Goal: Information Seeking & Learning: Learn about a topic

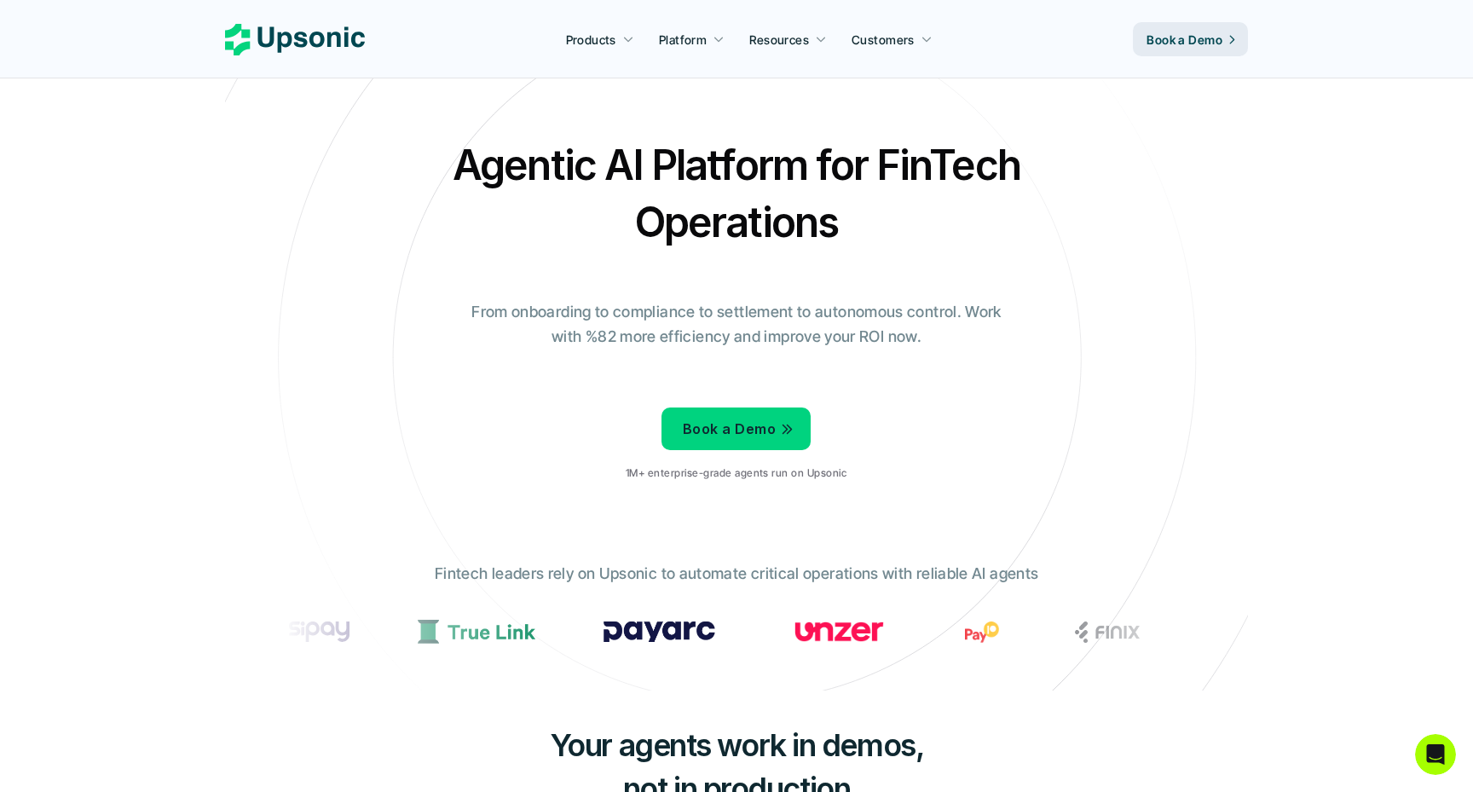
click at [1067, 232] on div "Agentic AI Platform for FinTech Operations From onboarding to compliance to set…" at bounding box center [737, 315] width 998 height 358
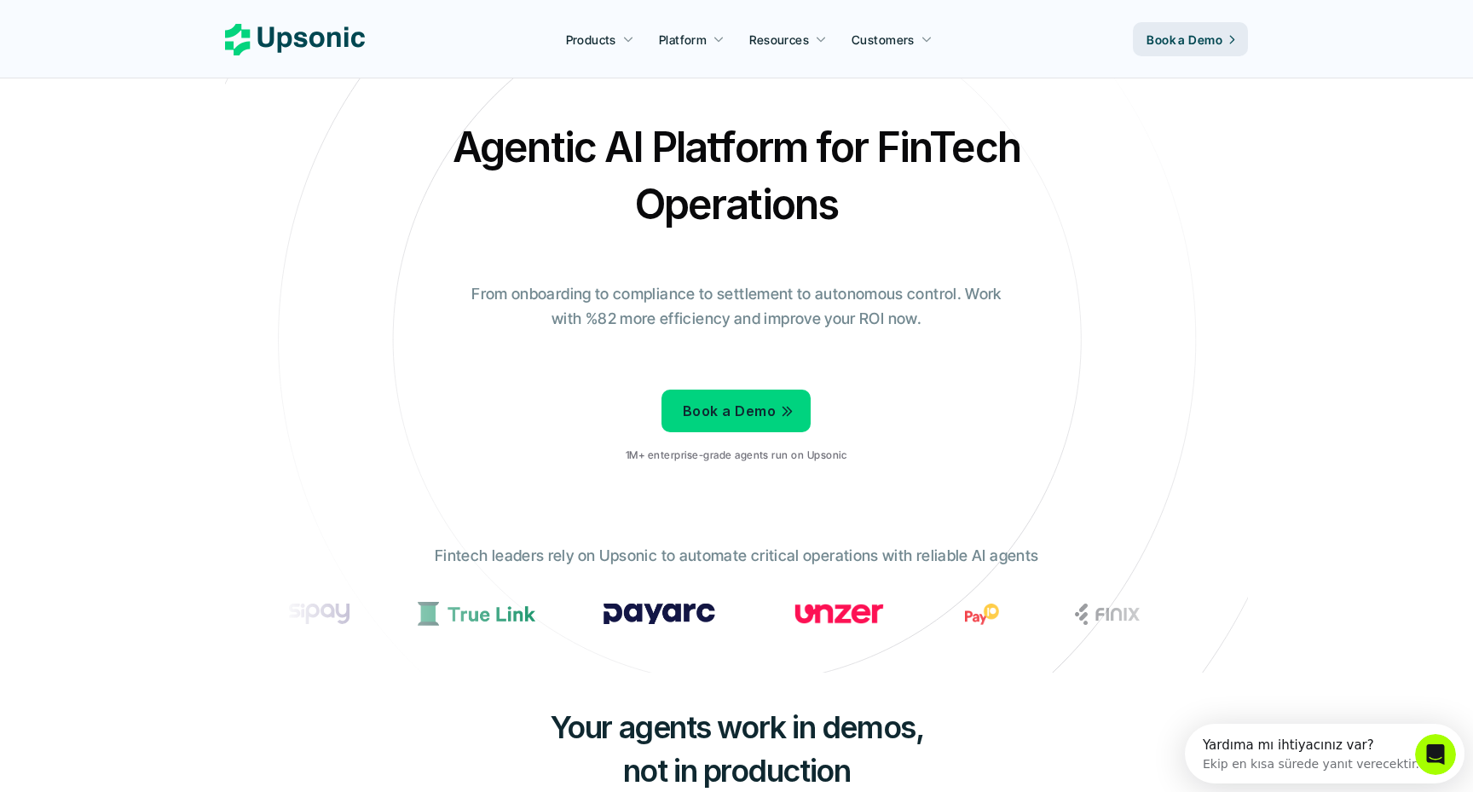
scroll to position [20, 0]
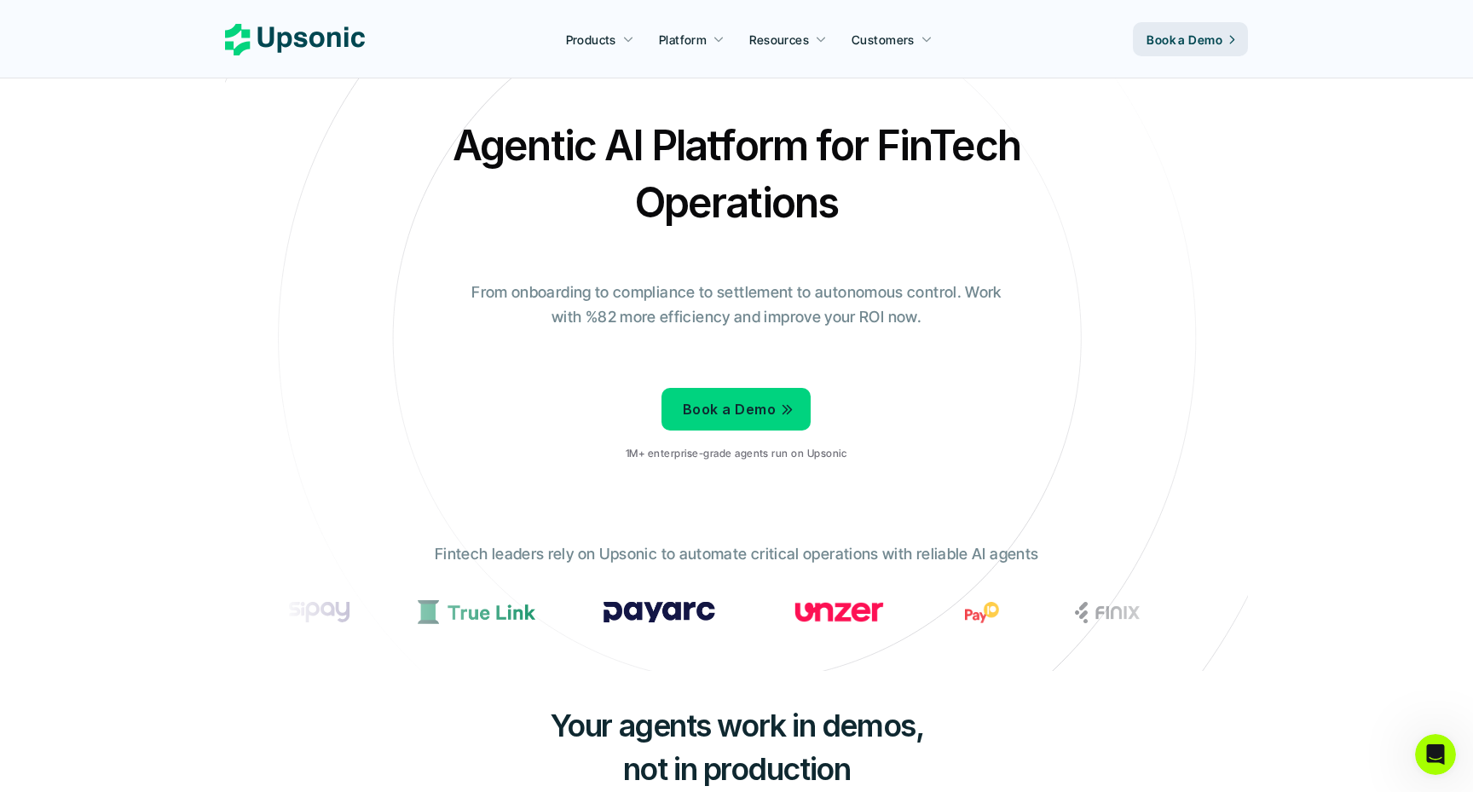
click at [1108, 308] on div "Agentic AI Platform for FinTech Operations From onboarding to compliance to set…" at bounding box center [737, 296] width 998 height 358
click at [1010, 322] on p "From onboarding to compliance to settlement to autonomous control. Work with %8…" at bounding box center [737, 305] width 554 height 49
click at [1021, 350] on div "Agentic AI Platform for FinTech Operations From onboarding to compliance to set…" at bounding box center [737, 296] width 998 height 358
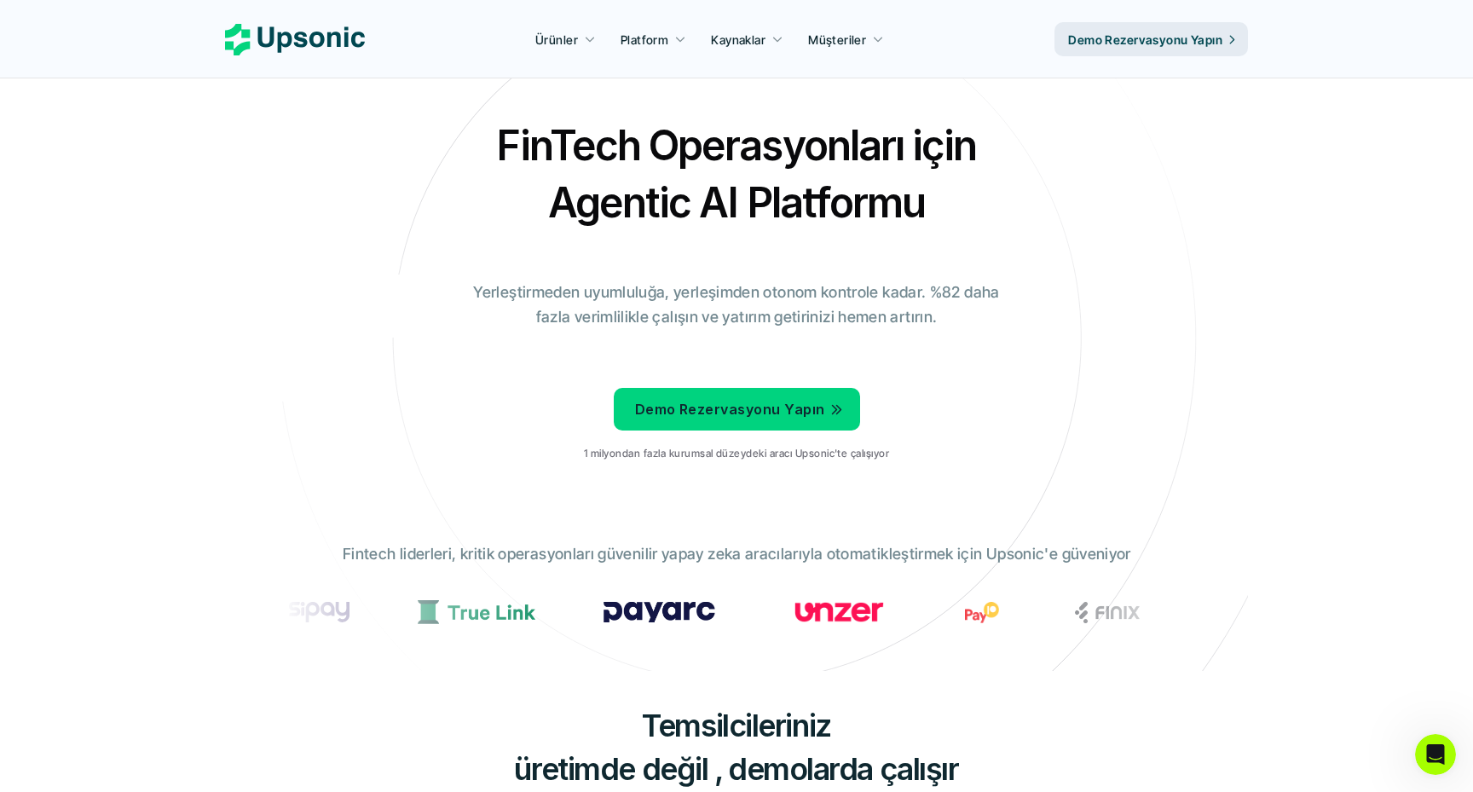
click at [1036, 356] on div "FinTech Operasyonları için Agentic AI Platformu Yerleştirmeden uyumluluğa, yerl…" at bounding box center [737, 296] width 998 height 358
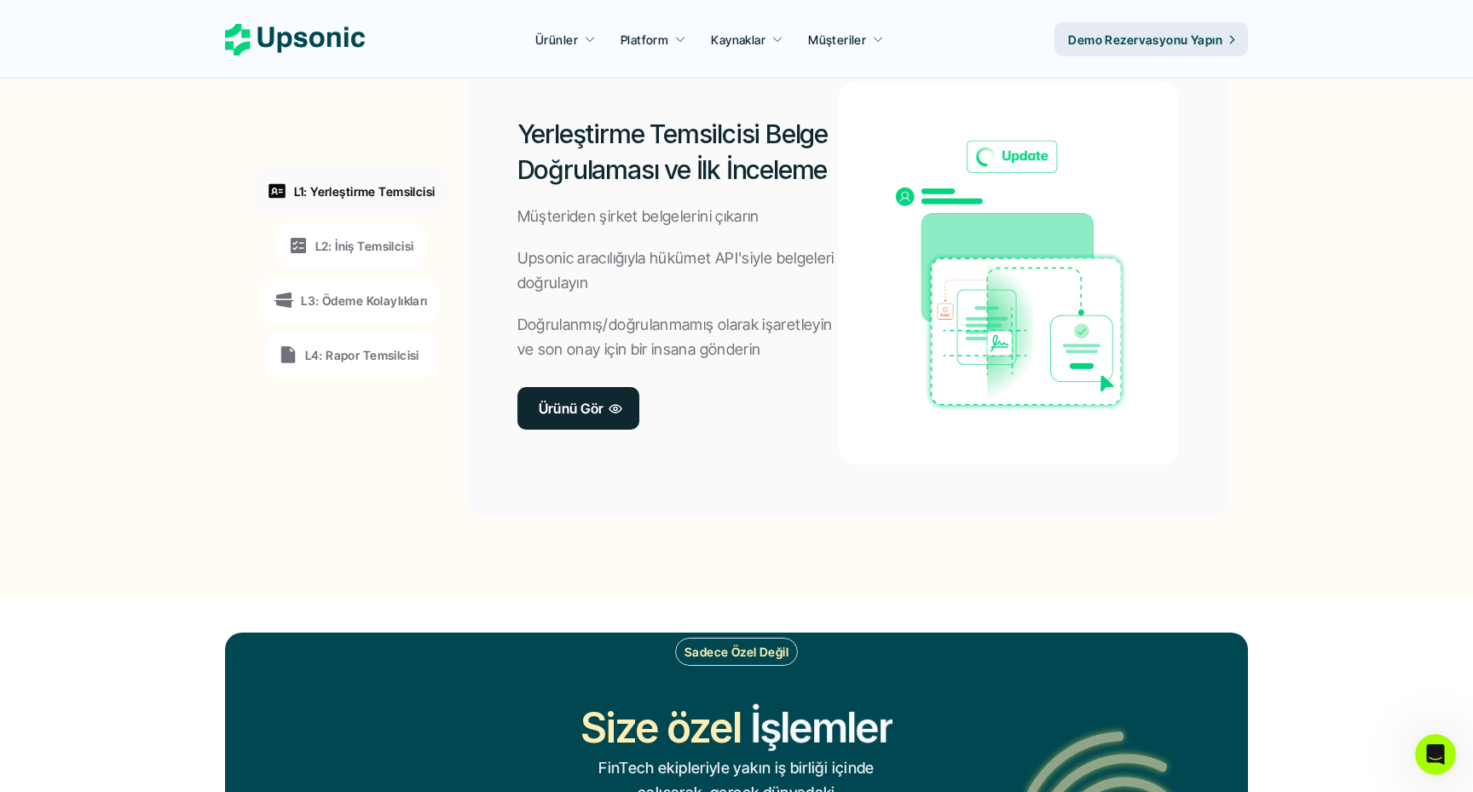
scroll to position [1400, 0]
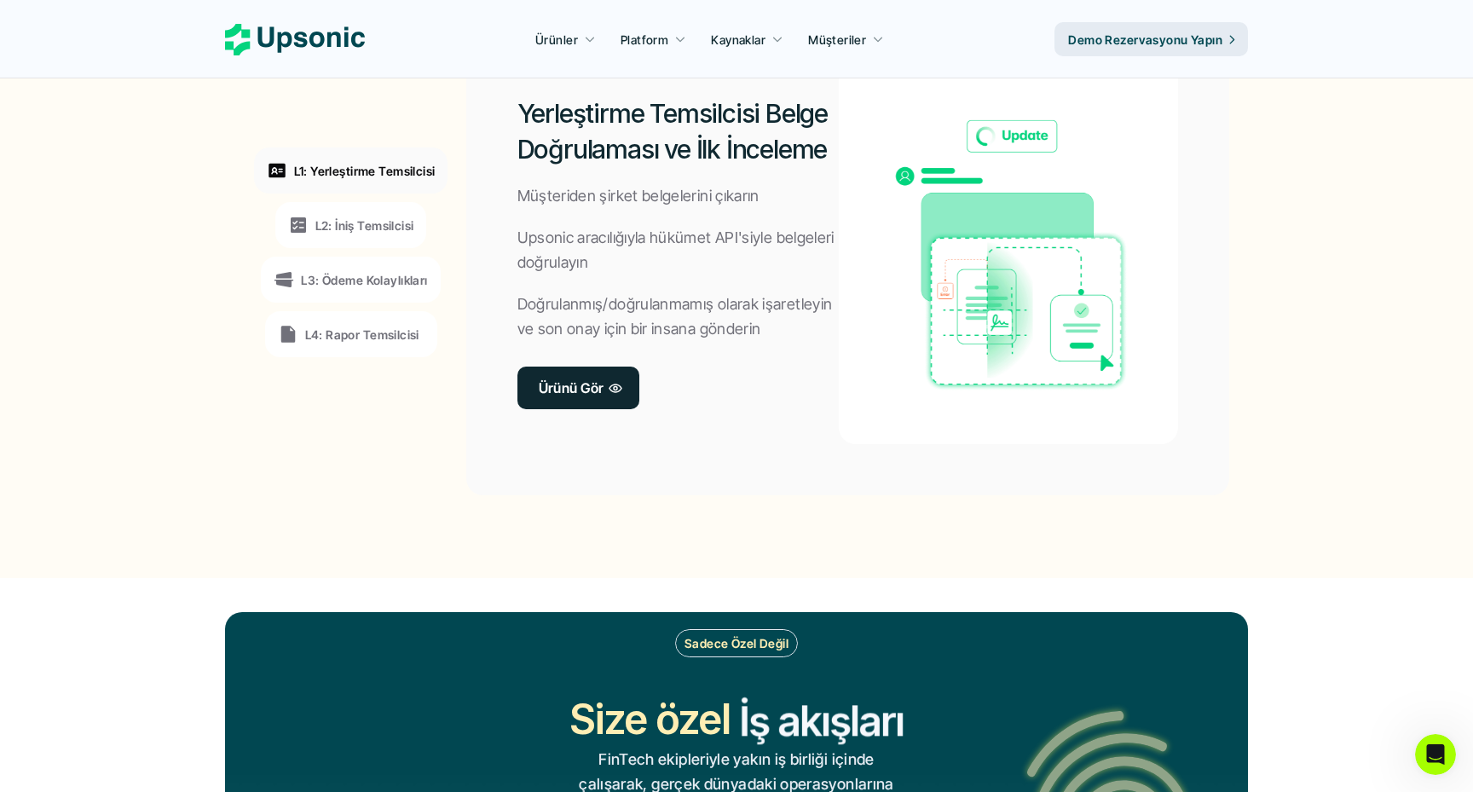
click at [632, 481] on div "Yerleştirme Temsilcisi Belge Doğrulaması ve İlk İnceleme Müşteriden şirket belg…" at bounding box center [847, 252] width 763 height 486
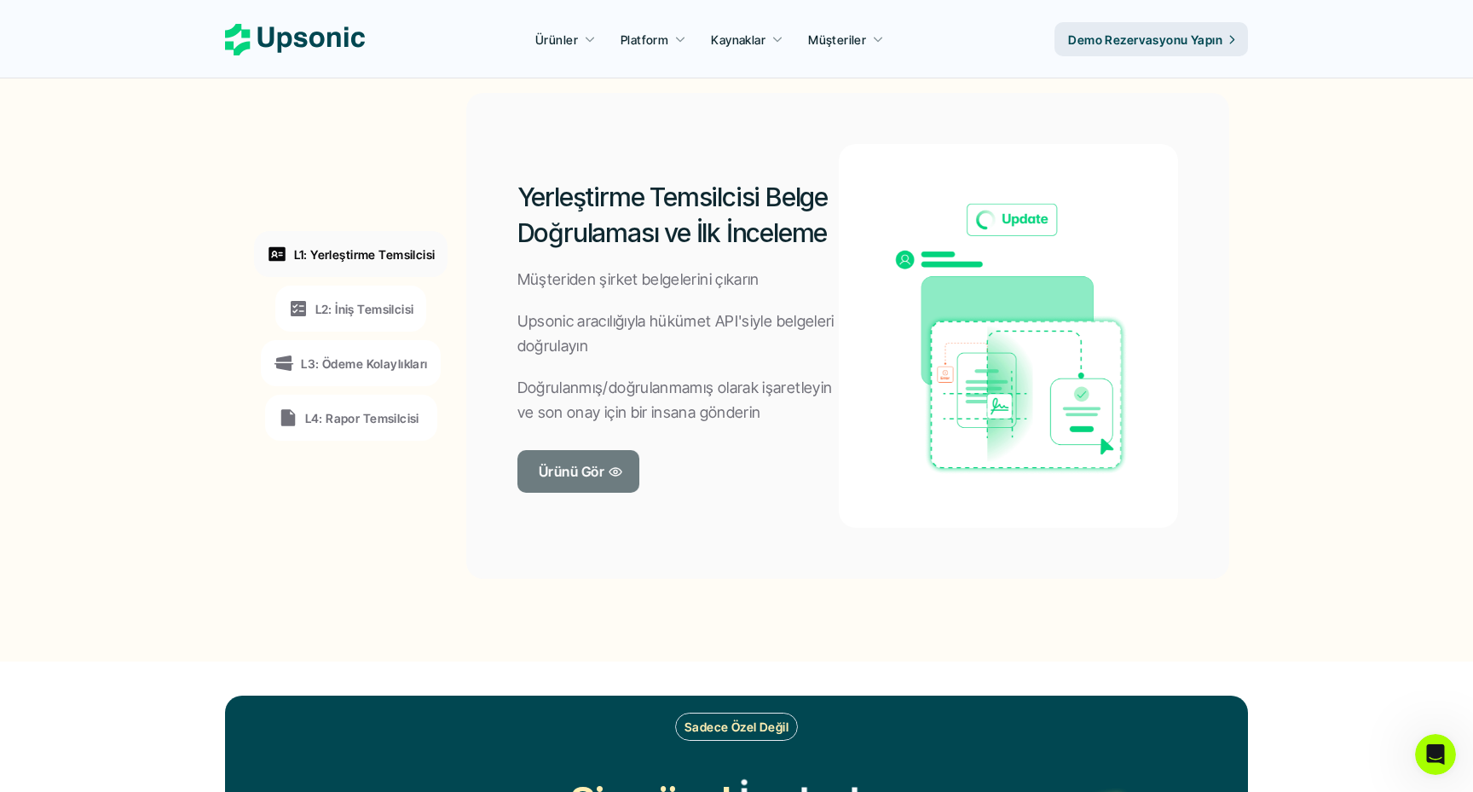
scroll to position [1290, 0]
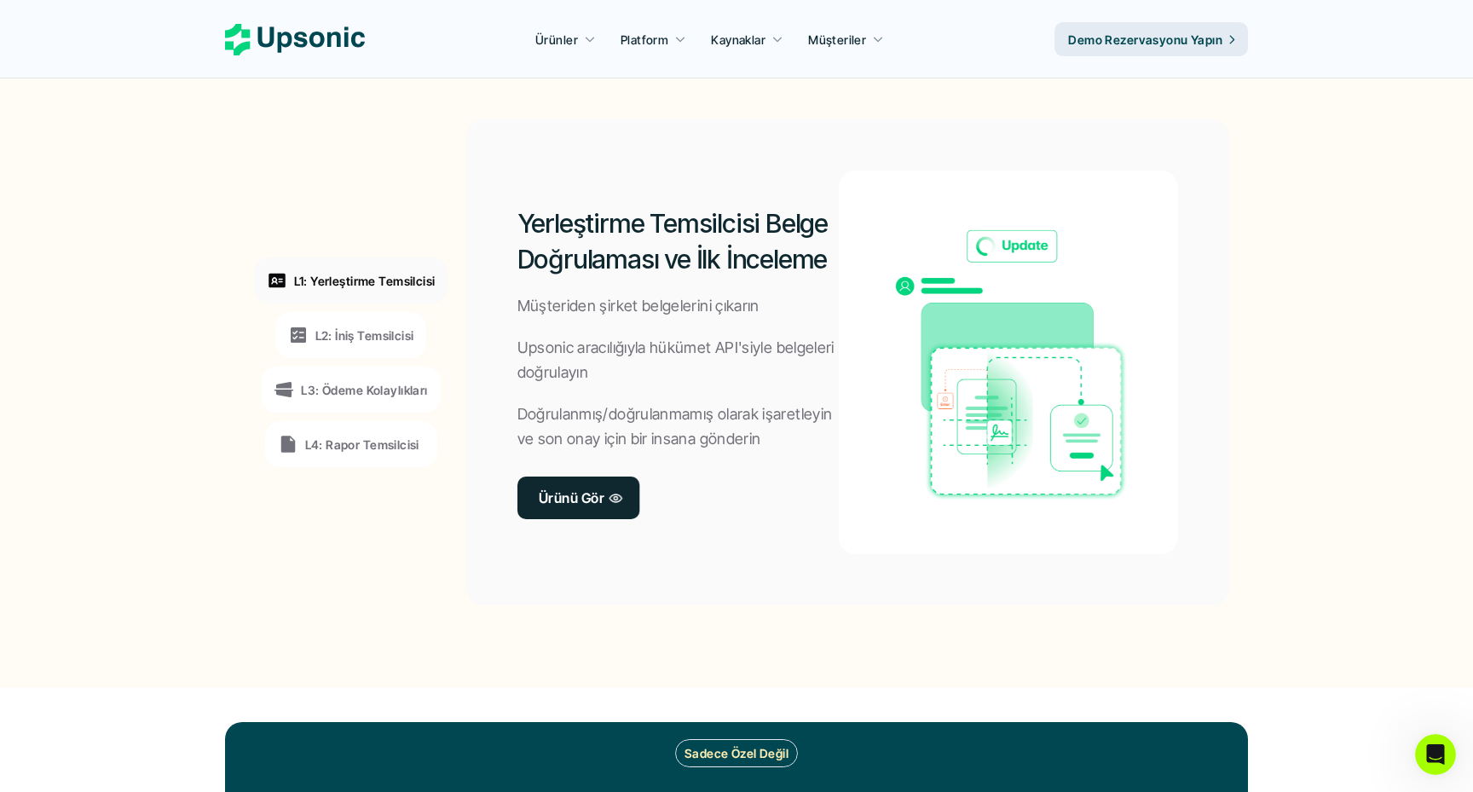
click at [709, 446] on font "Doğrulanmış/doğrulanmamış olarak işaretleyin ve son onay için bir insana gönder…" at bounding box center [677, 426] width 319 height 43
click at [634, 436] on font "Doğrulanmış/doğrulanmamış olarak işaretleyin ve son onay için bir insana gönder…" at bounding box center [677, 426] width 319 height 43
click at [690, 425] on p "Doğrulanmış/doğrulanmamış olarak işaretleyin ve son onay için bir insana gönder…" at bounding box center [679, 426] width 322 height 49
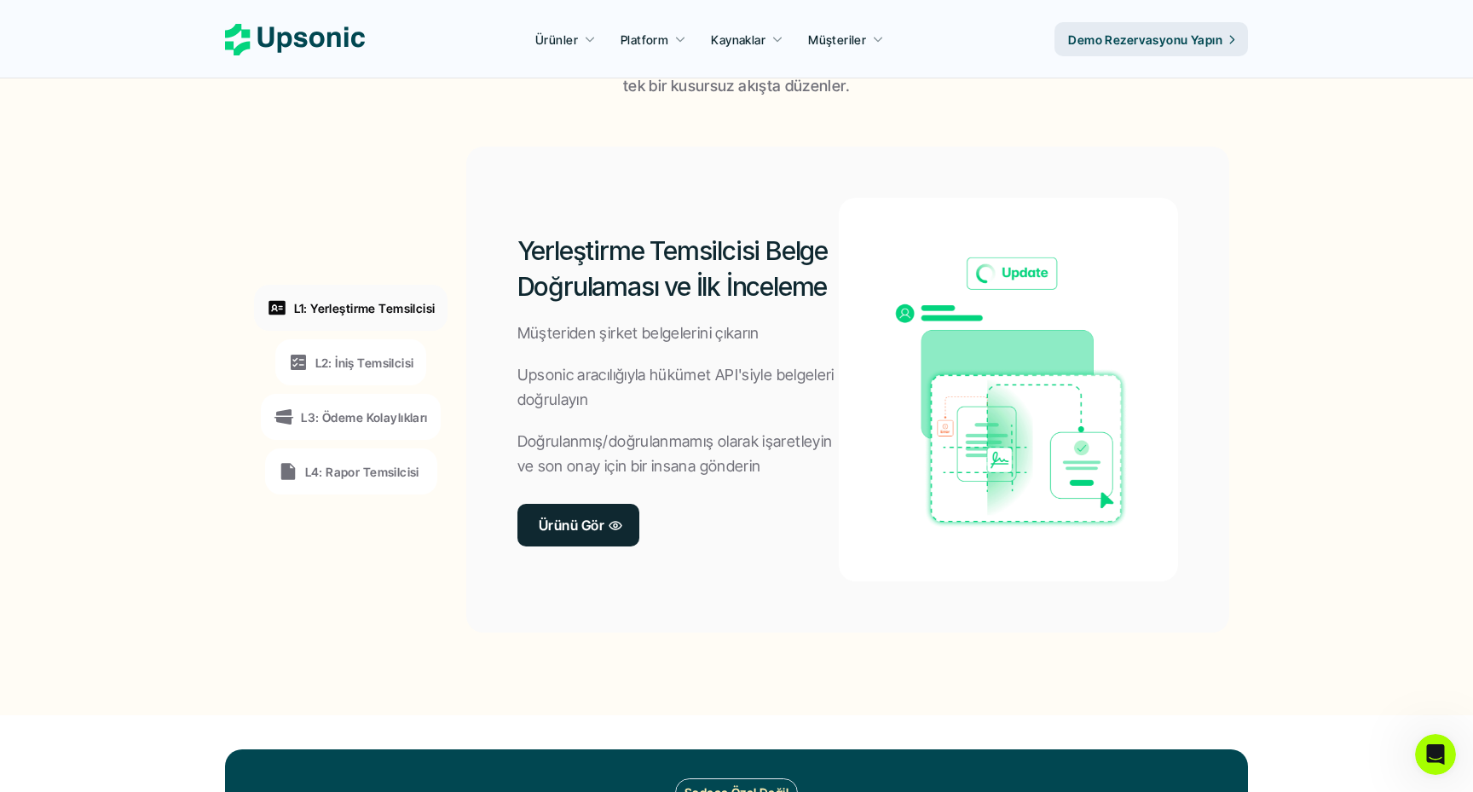
scroll to position [1255, 0]
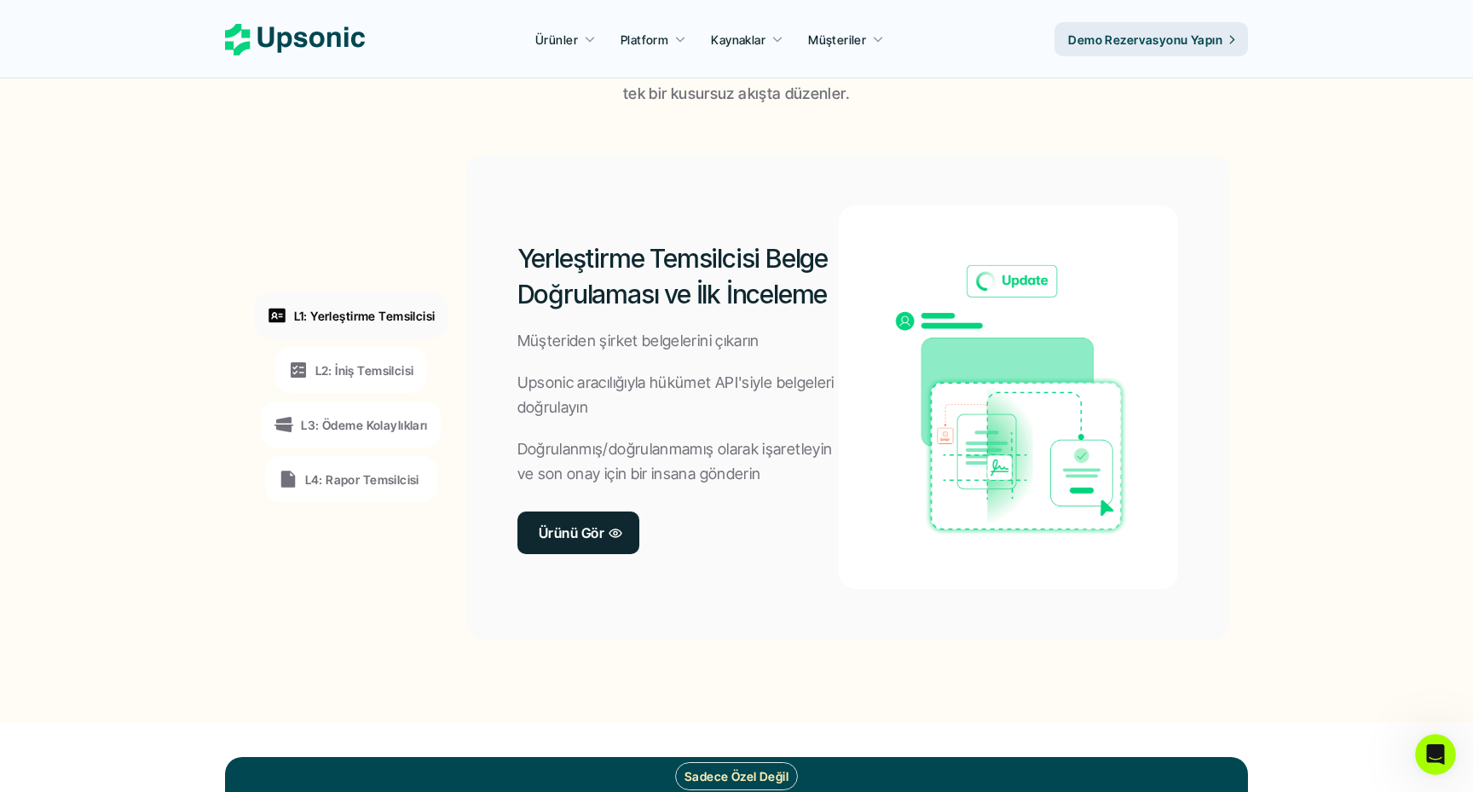
click at [647, 423] on div "Yerleştirme Temsilcisi Belge Doğrulaması ve İlk İnceleme Müşteriden şirket belg…" at bounding box center [679, 397] width 322 height 384
click at [667, 423] on div "Yerleştirme Temsilcisi Belge Doğrulaması ve İlk İnceleme Müşteriden şirket belg…" at bounding box center [679, 397] width 322 height 384
click at [361, 372] on font "L2: İniş Temsilcisi" at bounding box center [364, 370] width 99 height 14
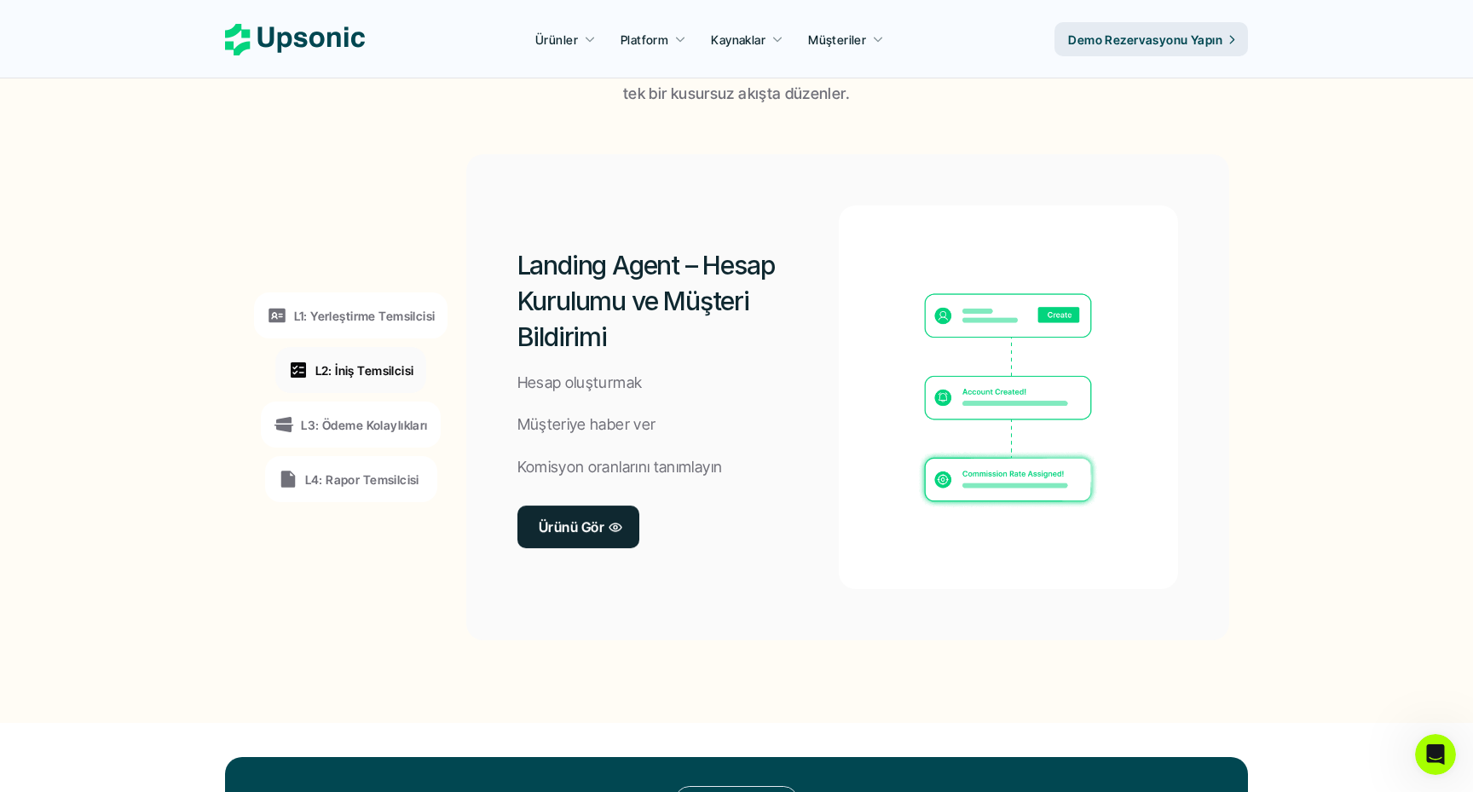
click at [401, 318] on font "L1: Yerleştirme Temsilcisi" at bounding box center [365, 316] width 142 height 14
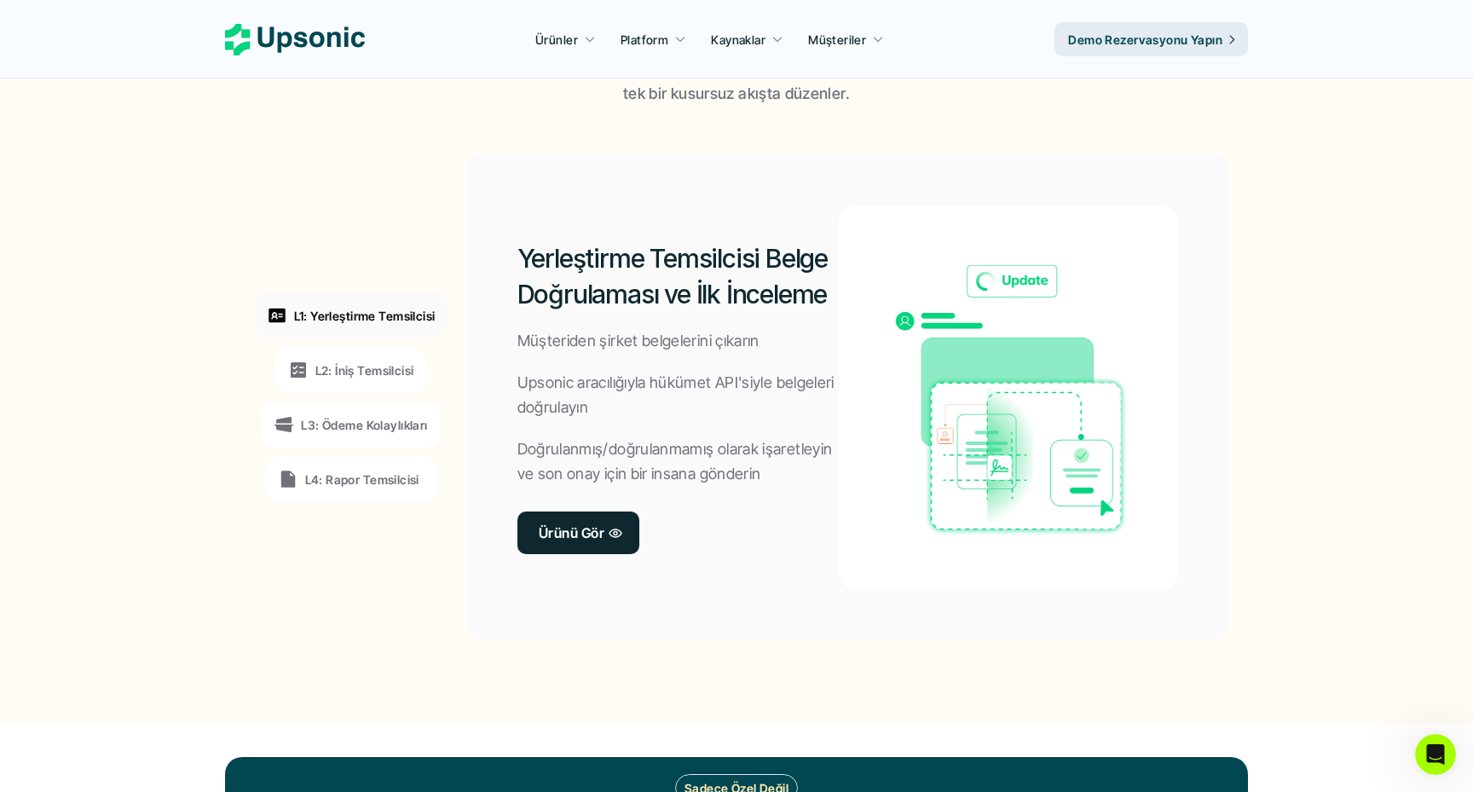
click at [371, 385] on div "L2: İniş Temsilcisi" at bounding box center [351, 370] width 152 height 46
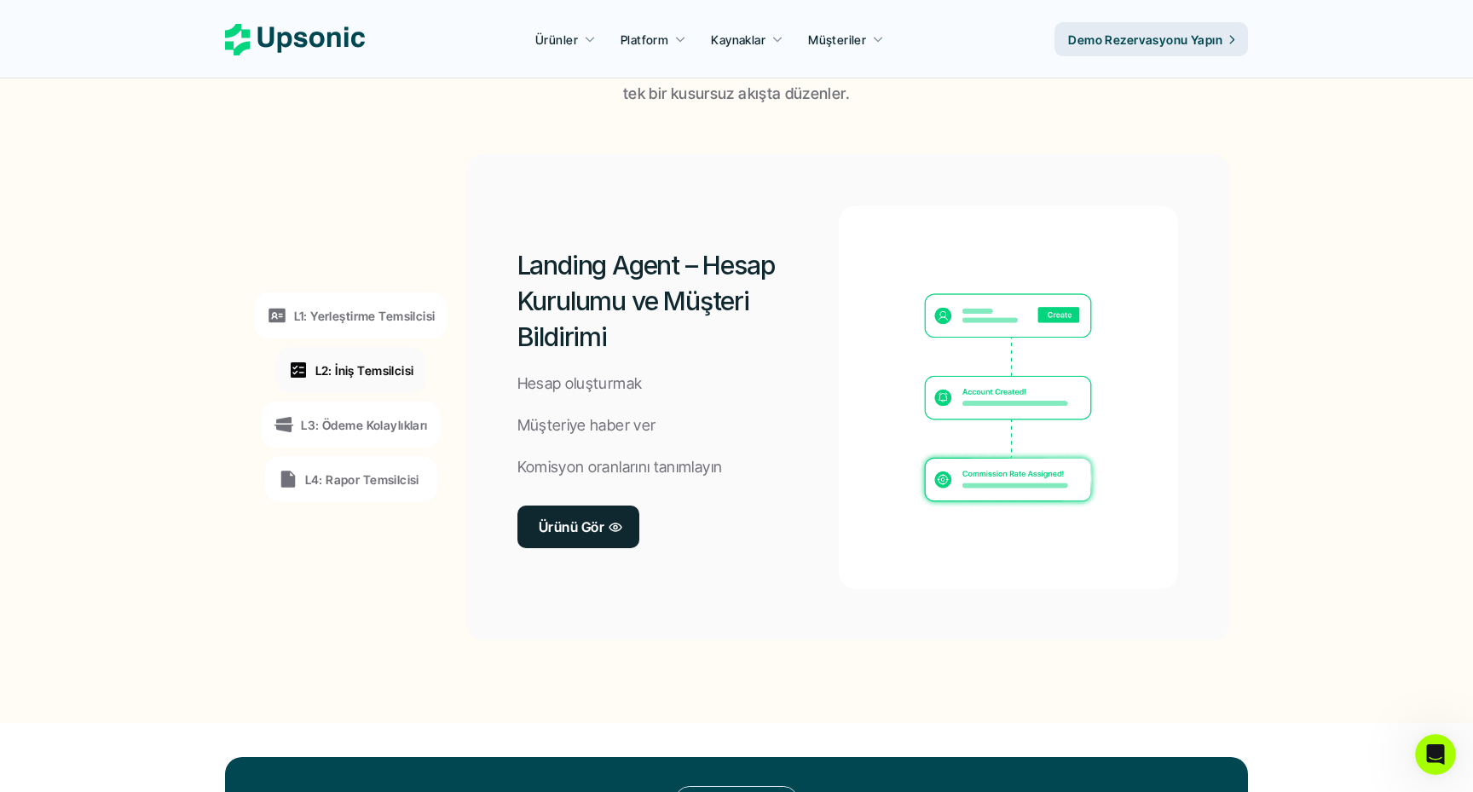
click at [368, 419] on font "L3: Ödeme Kolaylıkları" at bounding box center [364, 425] width 126 height 14
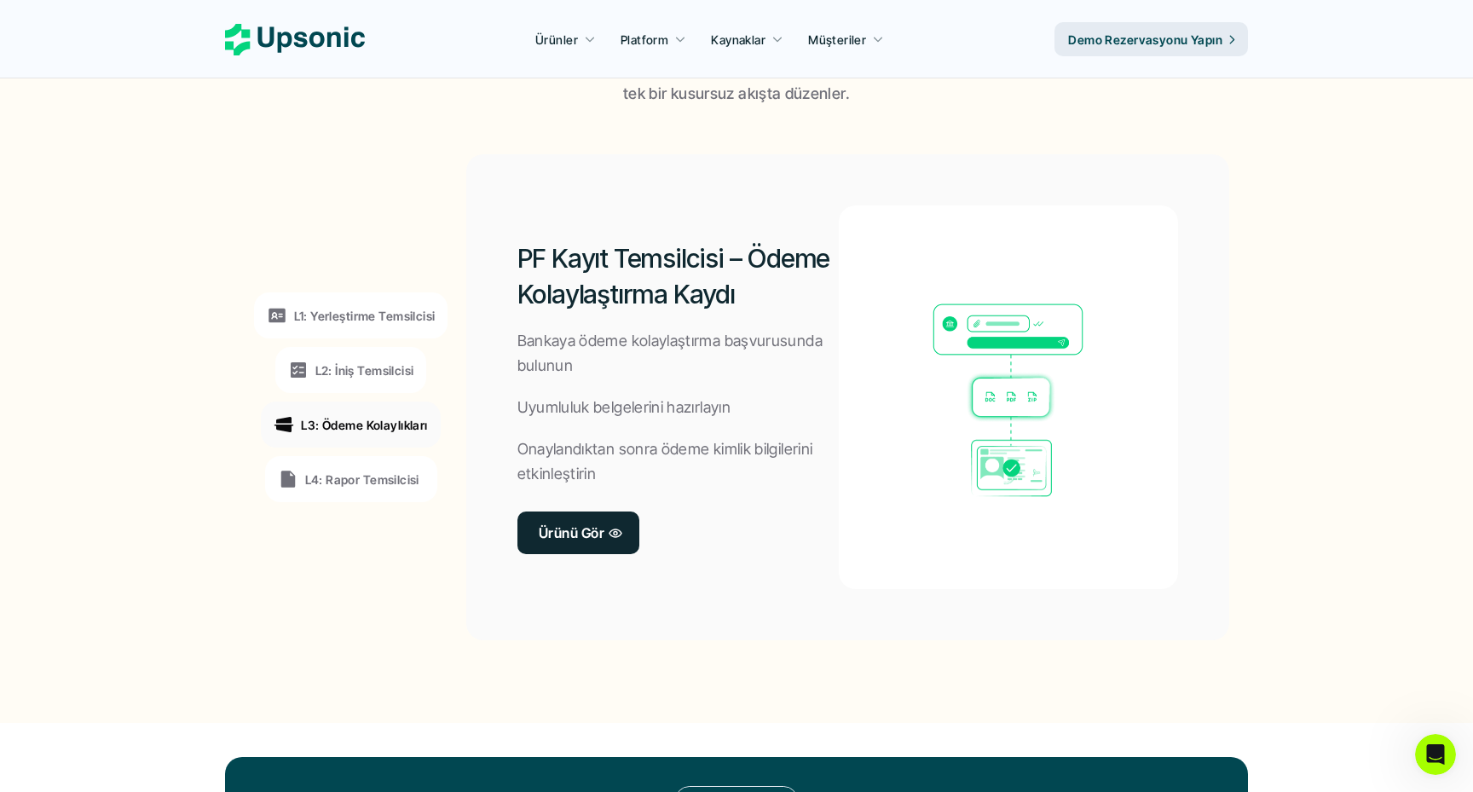
click at [356, 476] on font "L4: Rapor Temsilcisi" at bounding box center [362, 479] width 114 height 14
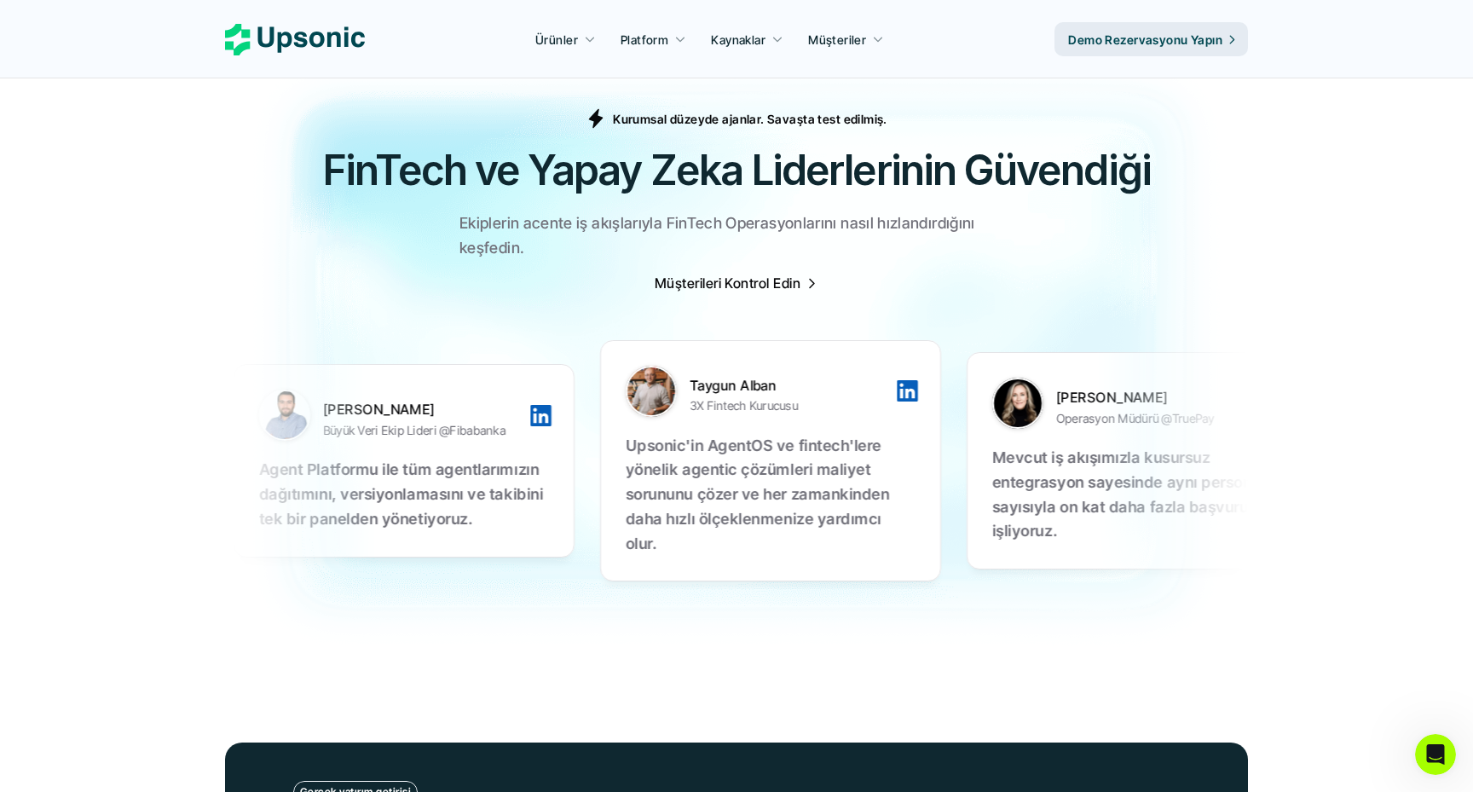
scroll to position [5427, 0]
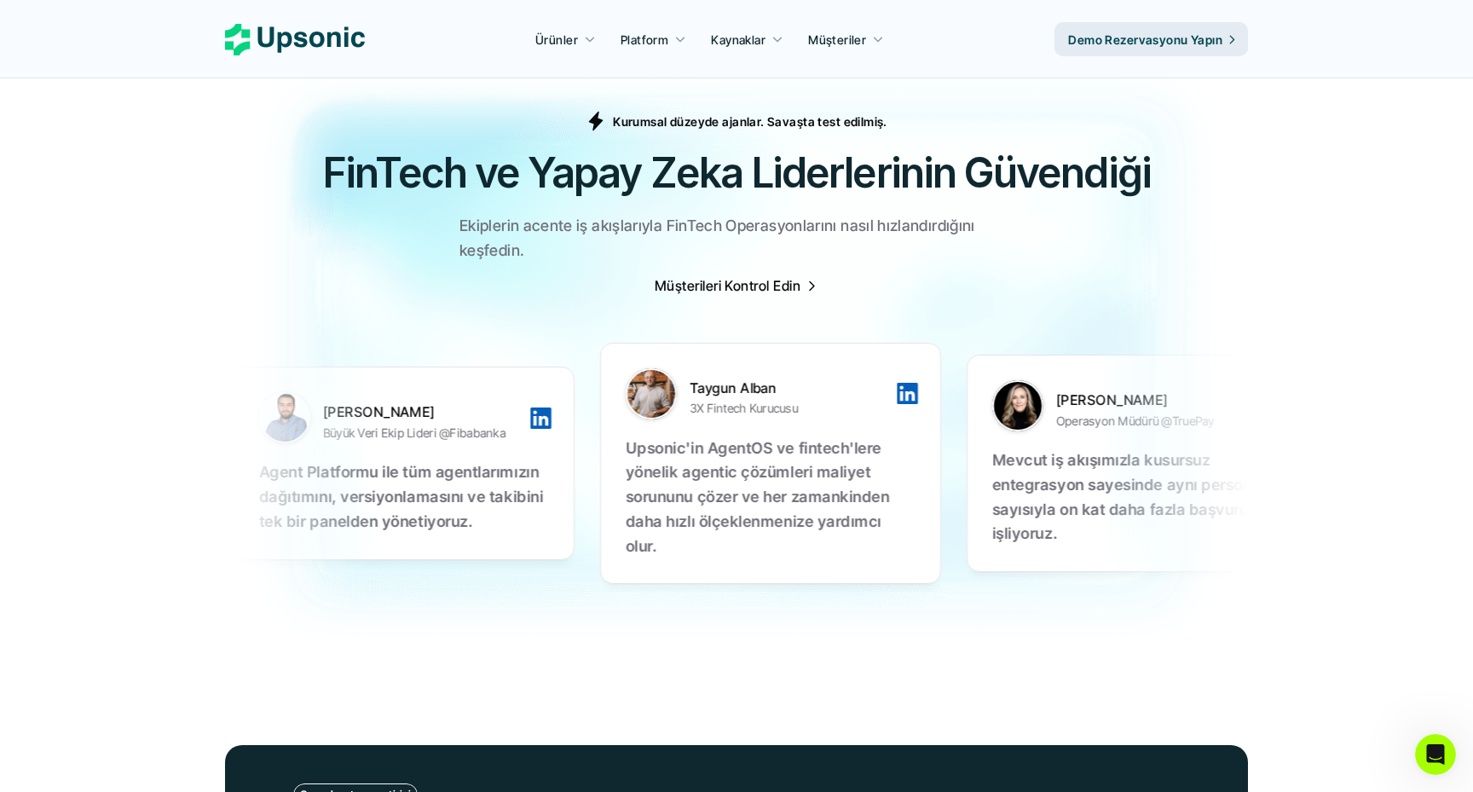
drag, startPoint x: 557, startPoint y: 473, endPoint x: 609, endPoint y: 492, distance: 55.3
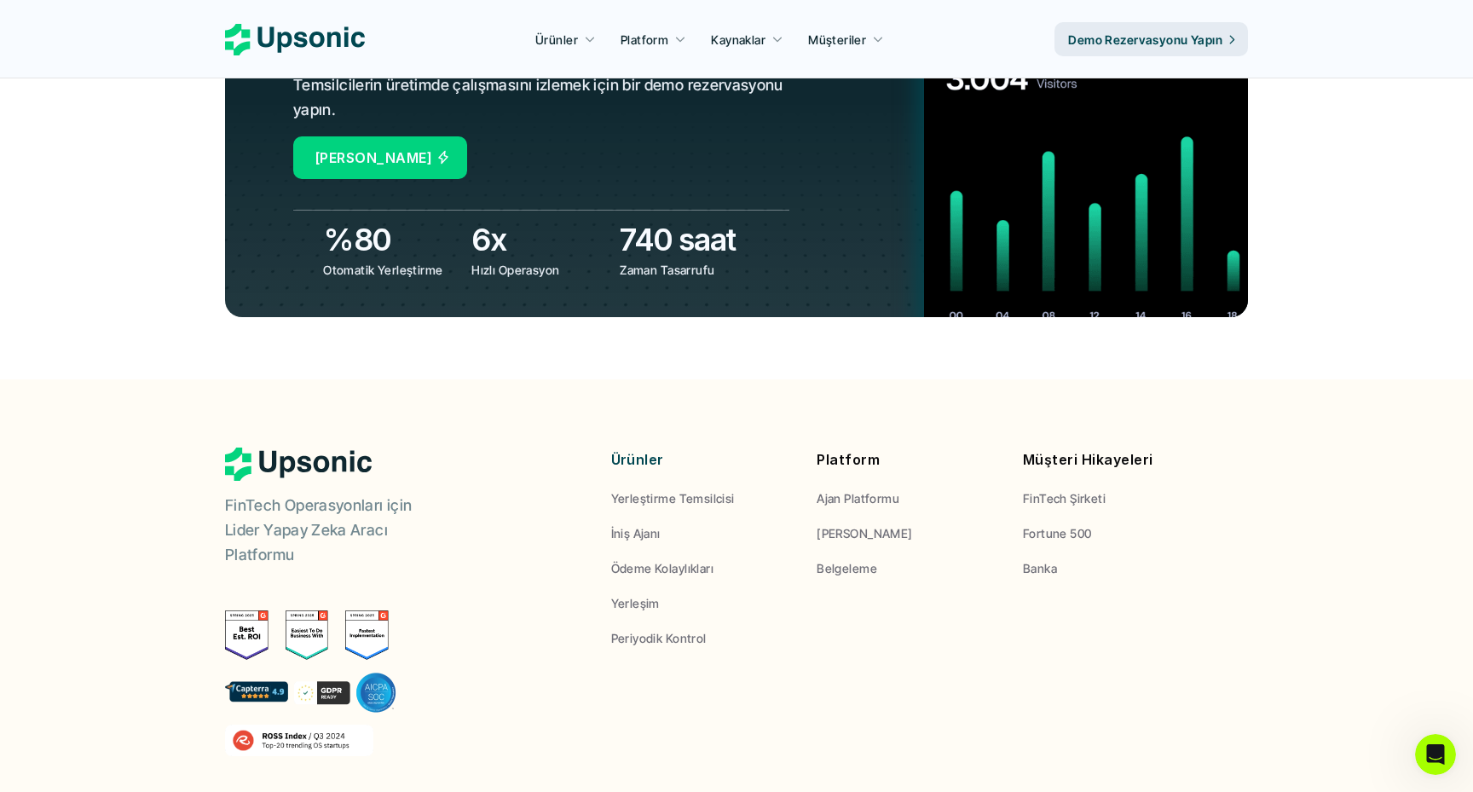
scroll to position [6598, 0]
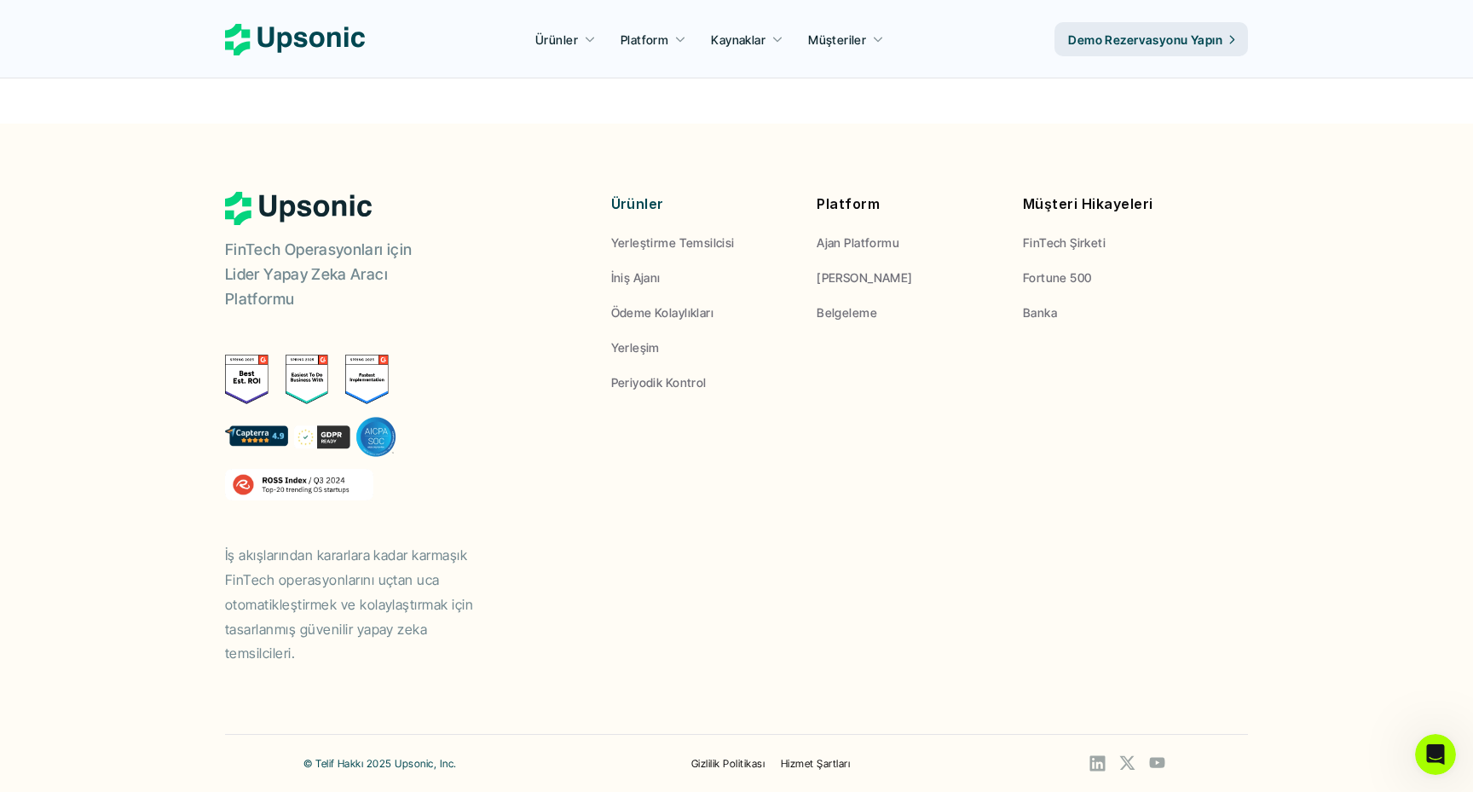
click at [639, 500] on div "FinTech Operasyonları için Lider Yapay Zeka Aracı Platformu İş akışlarından kar…" at bounding box center [736, 429] width 1023 height 474
click at [671, 500] on div "FinTech Operasyonları için Lider Yapay Zeka Aracı Platformu İş akışlarından kar…" at bounding box center [736, 429] width 1023 height 474
click at [670, 534] on div "FinTech Operasyonları için Lider Yapay Zeka Aracı Platformu İş akışlarından kar…" at bounding box center [736, 429] width 1023 height 474
